Goal: Navigation & Orientation: Go to known website

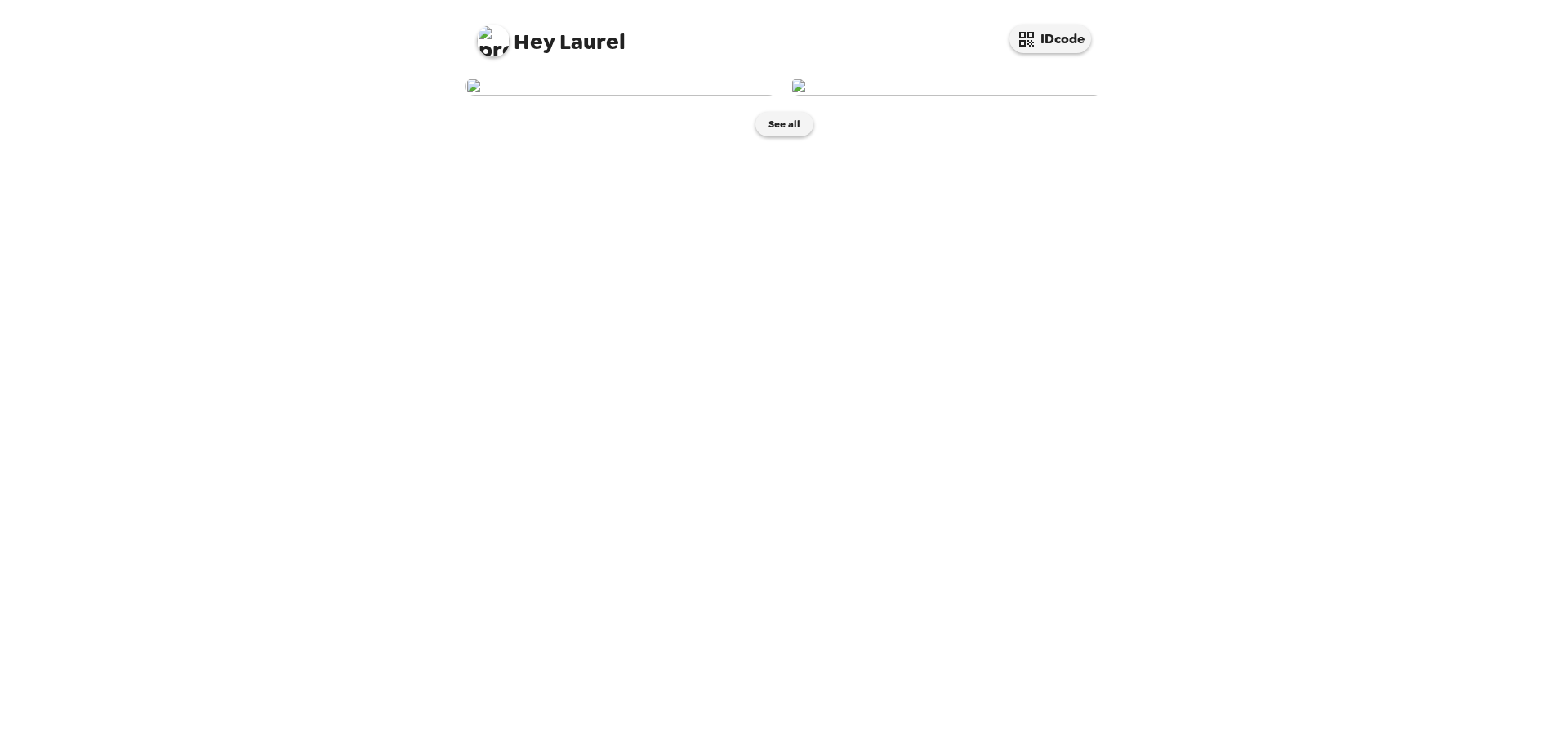
drag, startPoint x: 959, startPoint y: 283, endPoint x: 1279, endPoint y: 184, distance: 335.0
click at [1279, 184] on div "Hey Laurel IDcode See all" at bounding box center [784, 372] width 1568 height 744
